Goal: Information Seeking & Learning: Learn about a topic

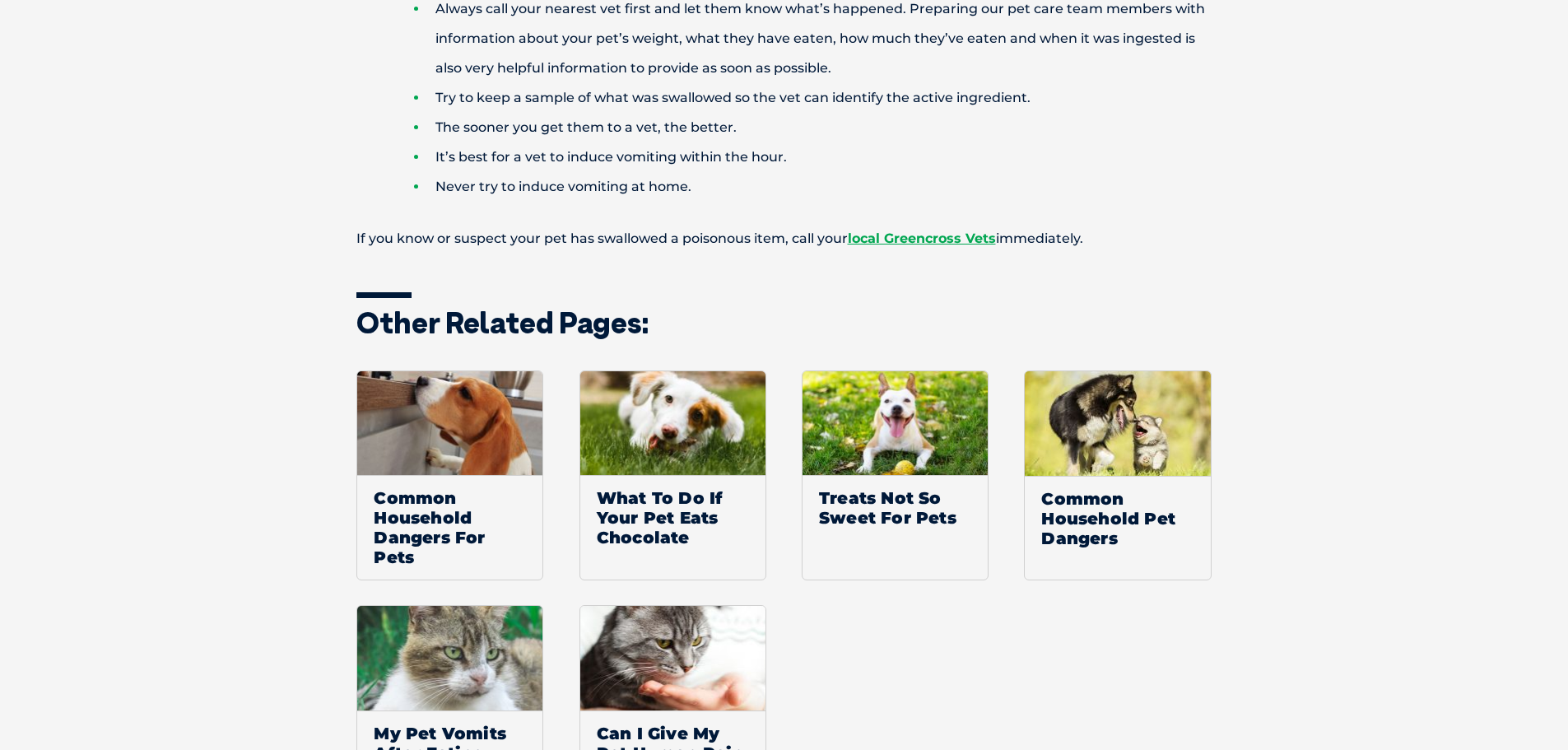
scroll to position [2635, 0]
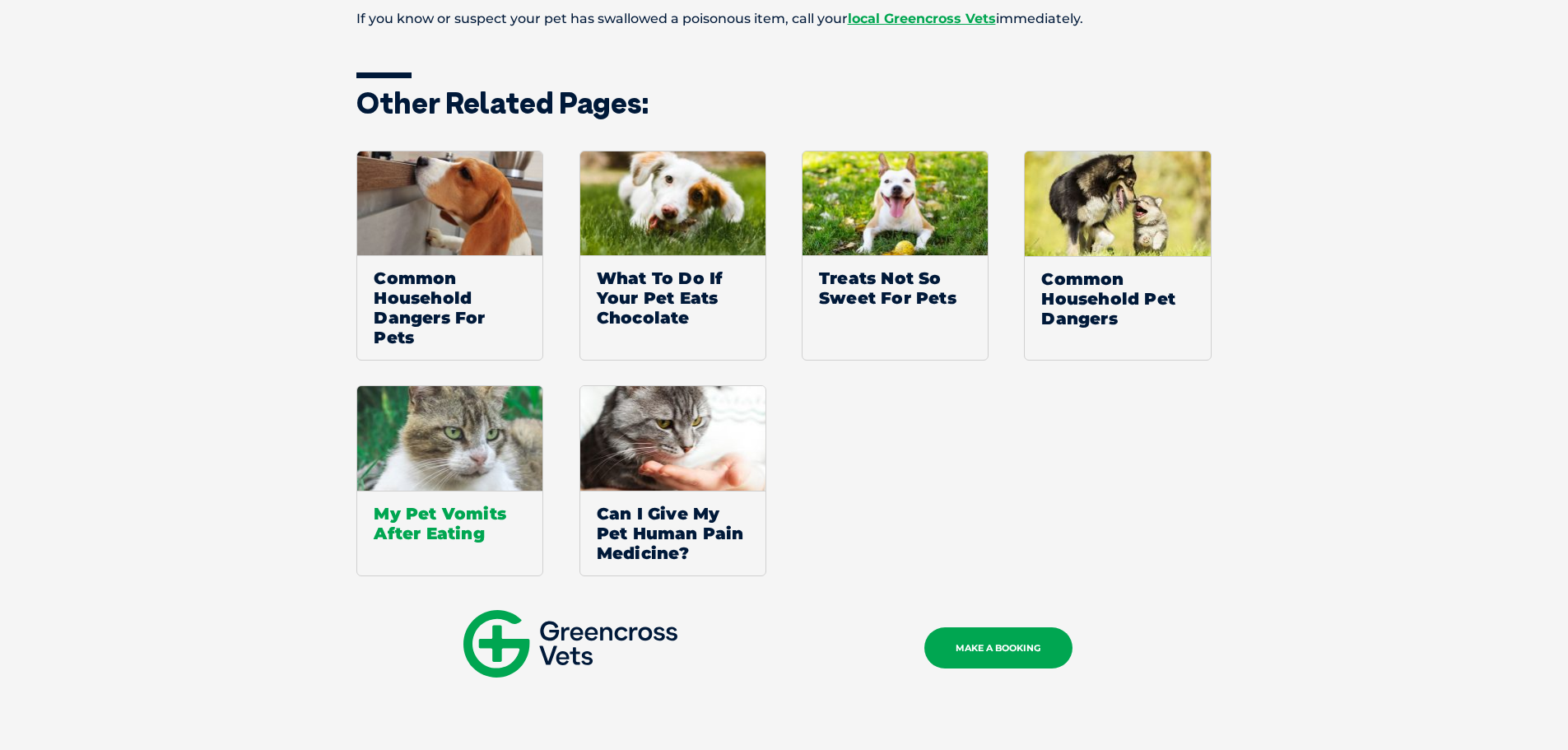
click at [441, 491] on span "My Pet Vomits After Eating" at bounding box center [450, 523] width 185 height 65
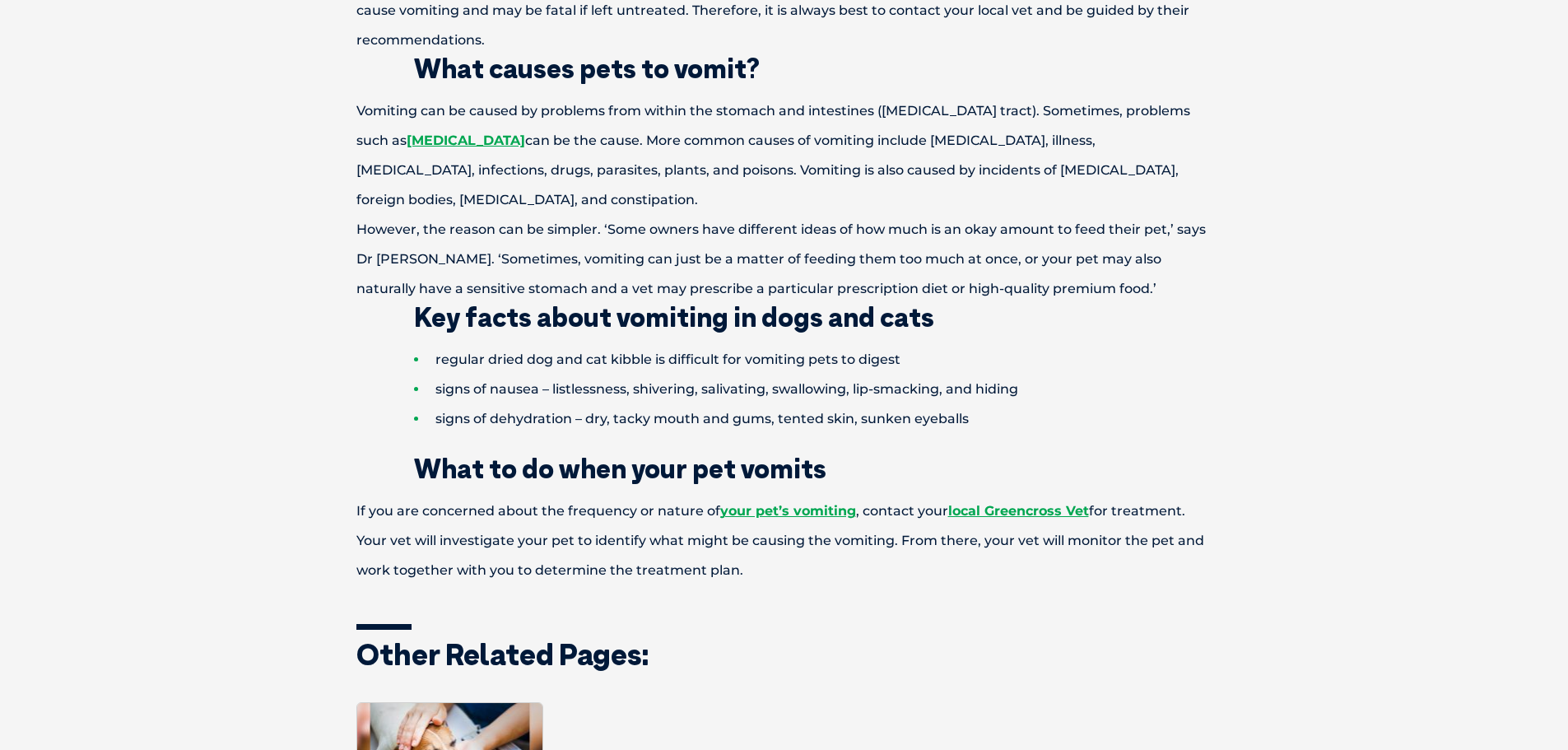
scroll to position [1317, 0]
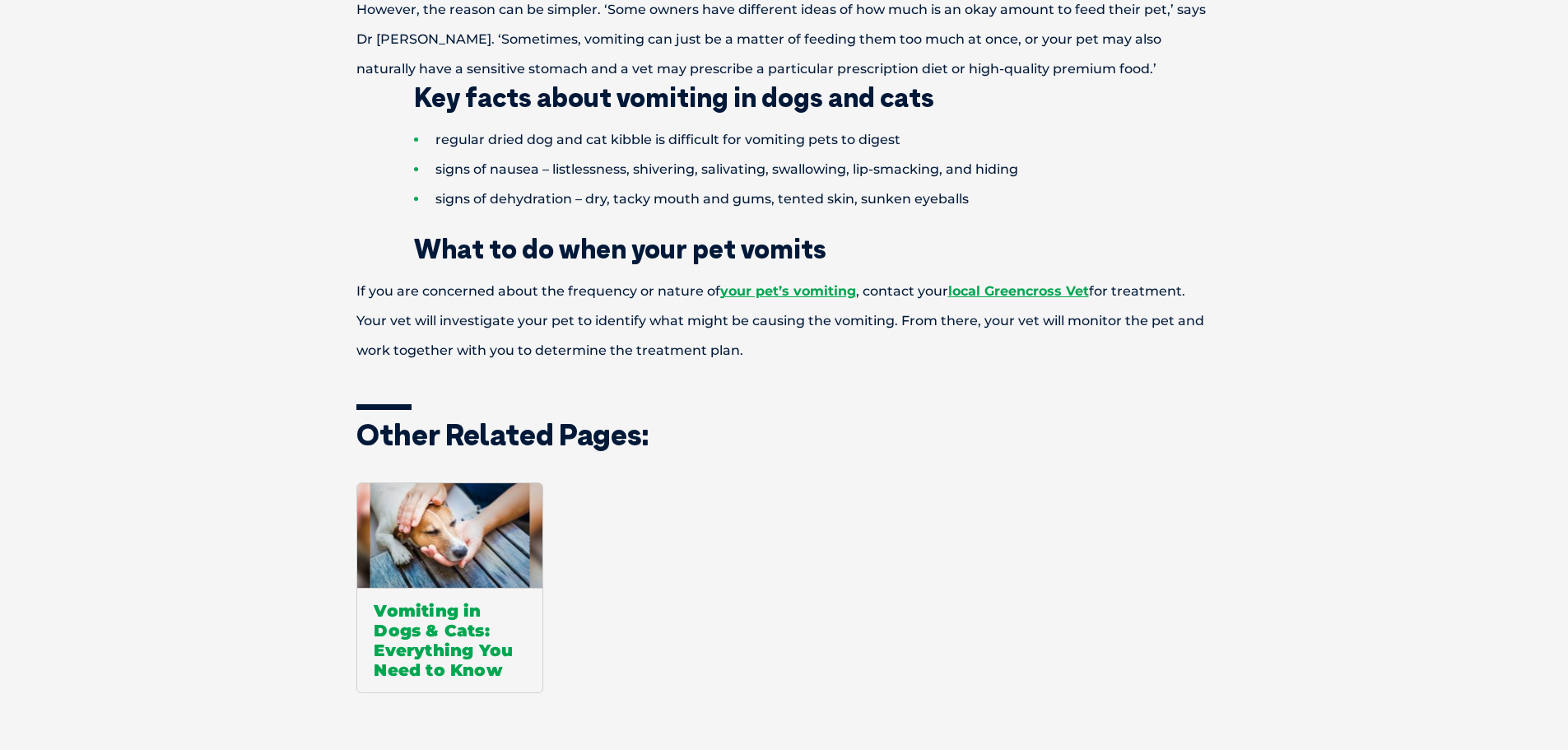
click at [422, 586] on img at bounding box center [450, 535] width 185 height 104
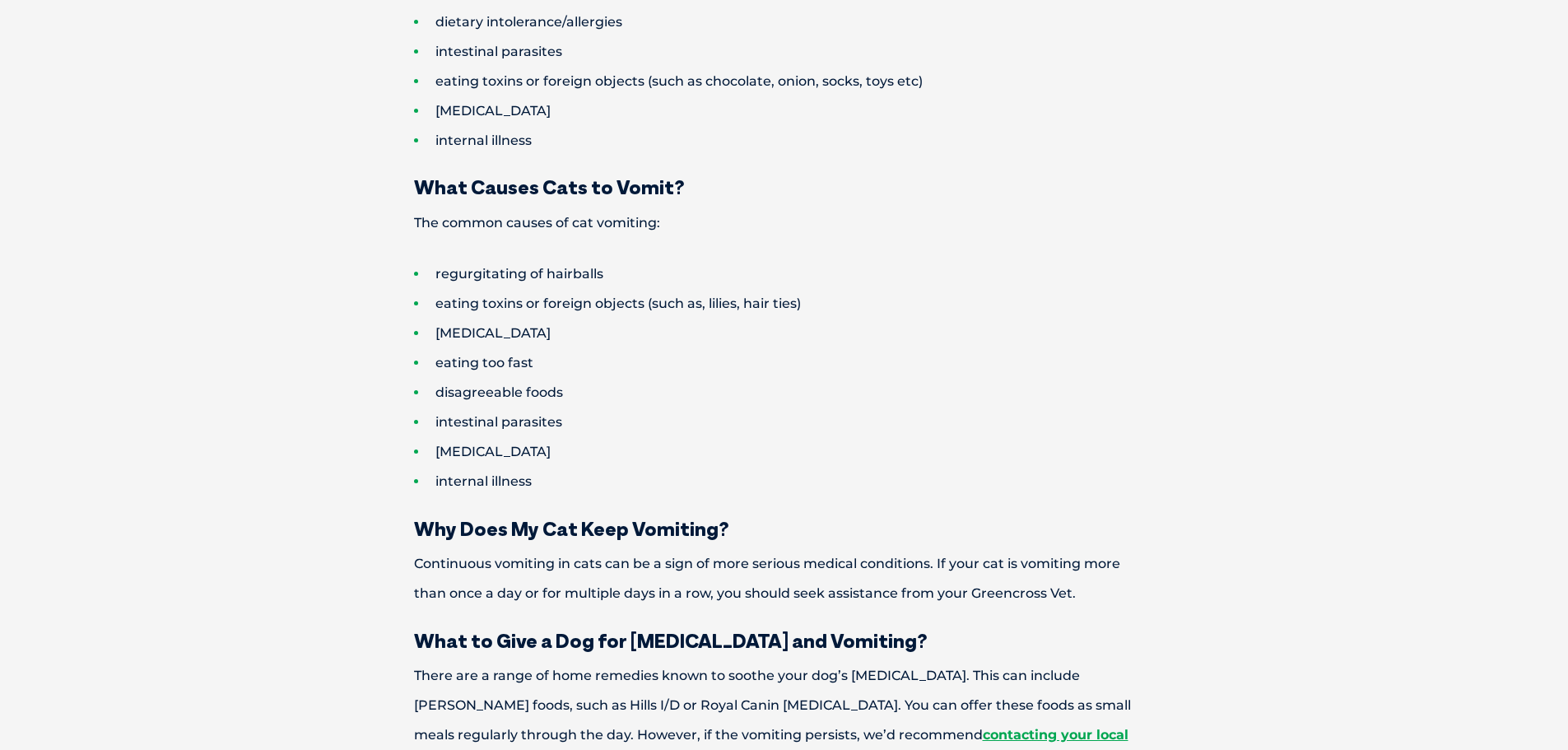
scroll to position [3073, 0]
